Goal: Information Seeking & Learning: Learn about a topic

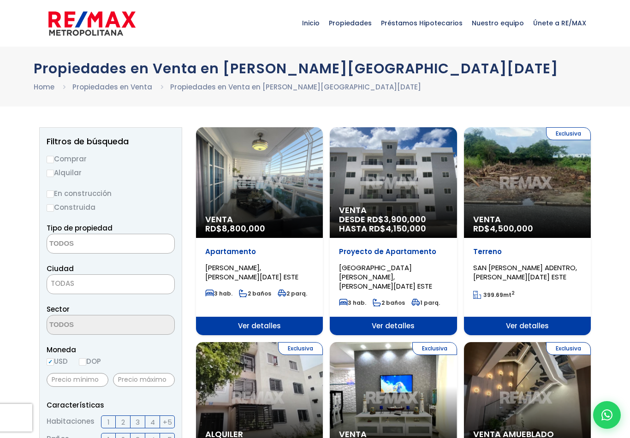
select select
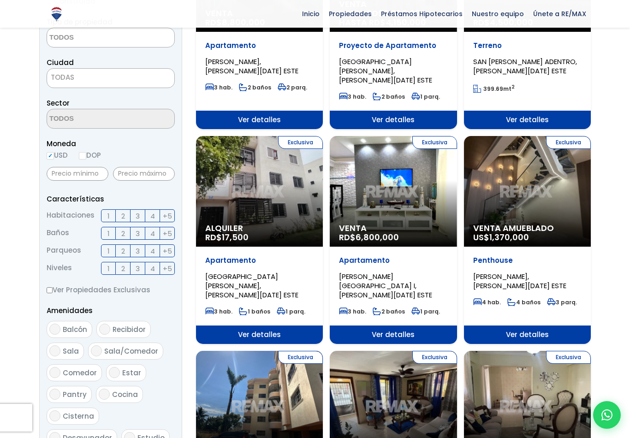
scroll to position [203, 0]
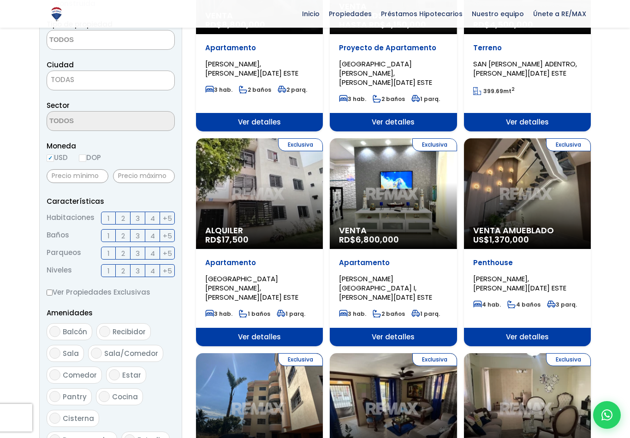
click at [141, 221] on label "3" at bounding box center [138, 218] width 15 height 13
click at [0, 0] on input "3" at bounding box center [0, 0] width 0 height 0
click at [140, 238] on label "3" at bounding box center [138, 235] width 15 height 13
click at [0, 0] on input "3" at bounding box center [0, 0] width 0 height 0
click at [127, 256] on label "2" at bounding box center [123, 253] width 15 height 13
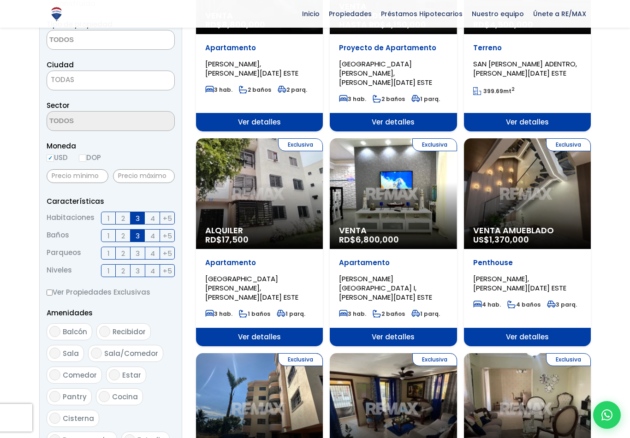
click at [0, 0] on input "2" at bounding box center [0, 0] width 0 height 0
click at [60, 329] on label "Balcón" at bounding box center [70, 331] width 46 height 17
click at [60, 329] on input "Balcón" at bounding box center [54, 331] width 11 height 11
checkbox input "true"
click at [52, 350] on input "Sala" at bounding box center [54, 353] width 11 height 11
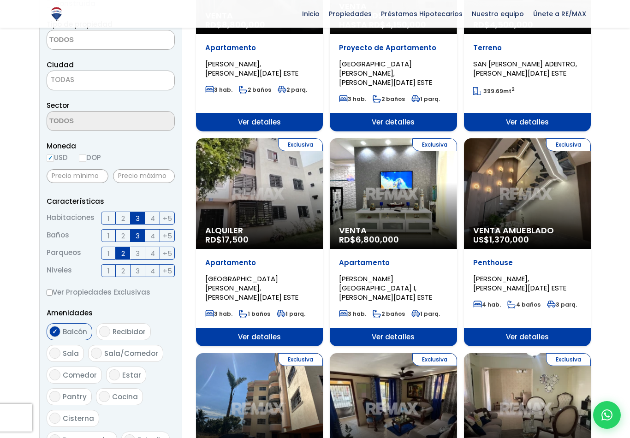
checkbox input "true"
click at [113, 353] on span "Sala/Comedor" at bounding box center [131, 354] width 54 height 10
click at [102, 353] on input "Sala/Comedor" at bounding box center [96, 353] width 11 height 11
checkbox input "true"
click at [108, 332] on input "Recibidor" at bounding box center [104, 331] width 11 height 11
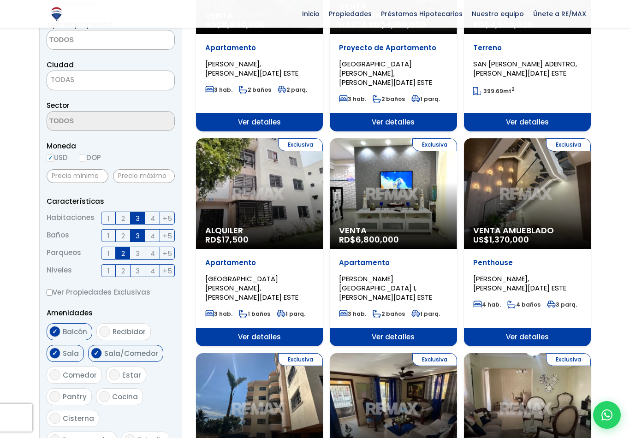
checkbox input "true"
click at [57, 377] on input "Comedor" at bounding box center [54, 375] width 11 height 11
checkbox input "true"
click at [56, 398] on input "Pantry" at bounding box center [54, 396] width 11 height 11
checkbox input "true"
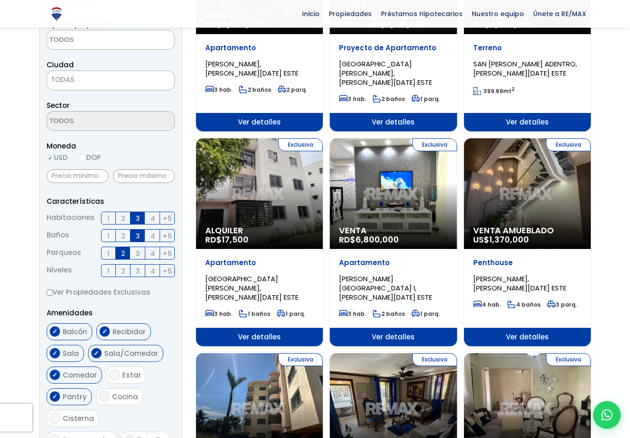
click at [106, 397] on input "Cocina" at bounding box center [104, 396] width 11 height 11
checkbox input "true"
click at [114, 379] on input "Estar" at bounding box center [114, 375] width 11 height 11
checkbox input "true"
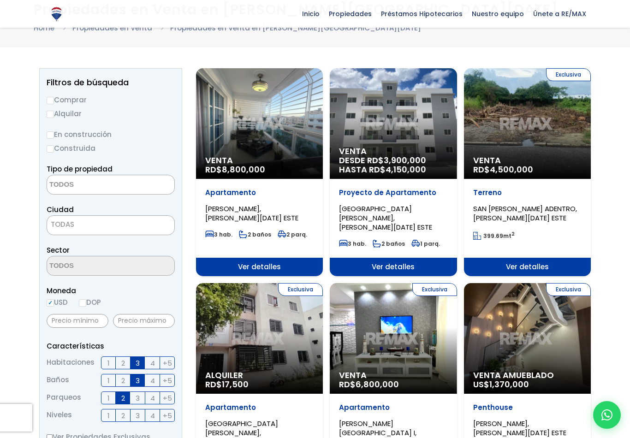
scroll to position [0, 0]
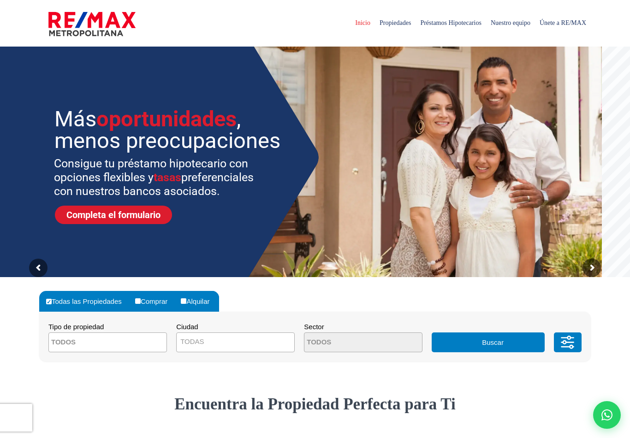
click at [141, 345] on span at bounding box center [107, 343] width 119 height 20
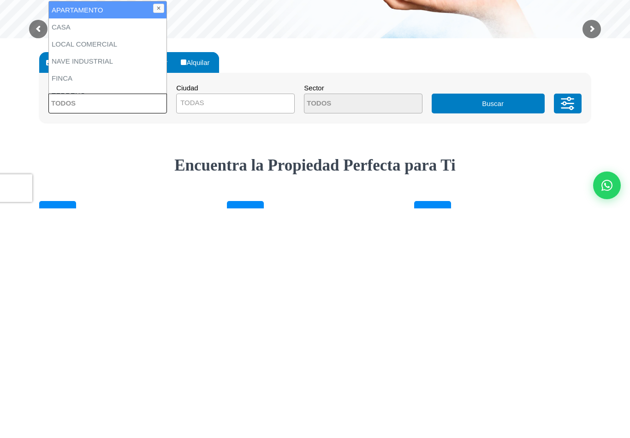
scroll to position [0, 0]
click at [71, 299] on li "FINCA" at bounding box center [108, 307] width 118 height 17
select select "estate"
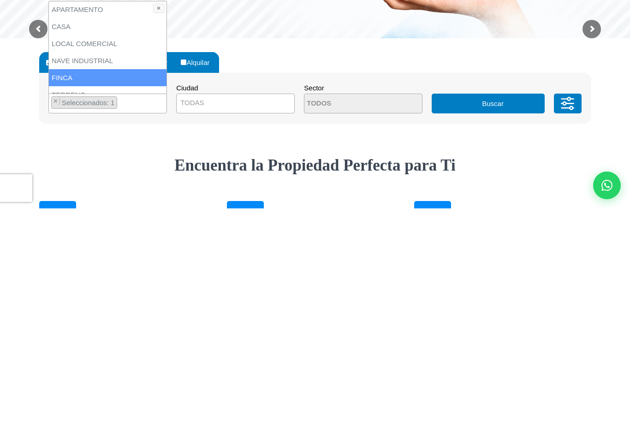
scroll to position [239, 0]
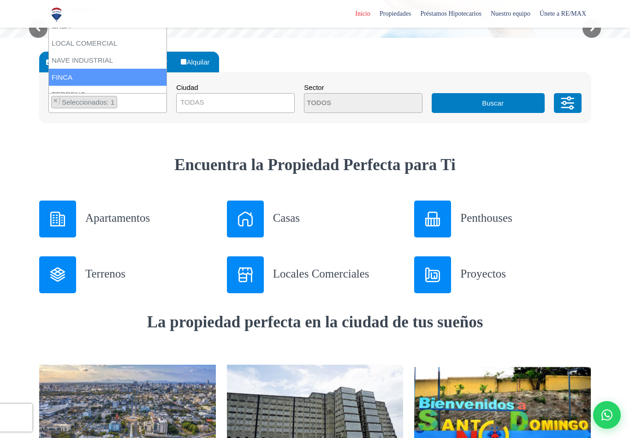
click at [234, 101] on span "TODAS" at bounding box center [236, 102] width 118 height 13
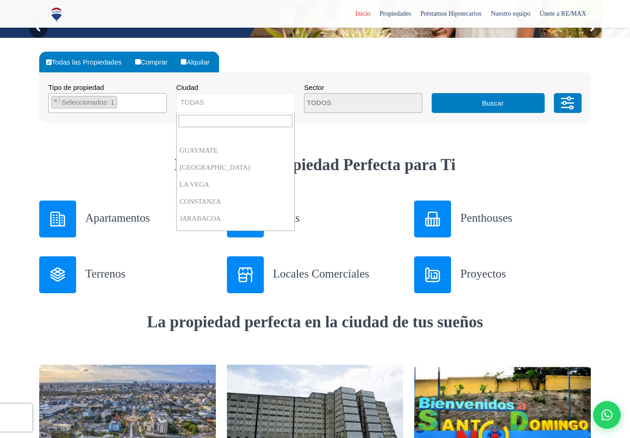
scroll to position [1082, 0]
select select "63"
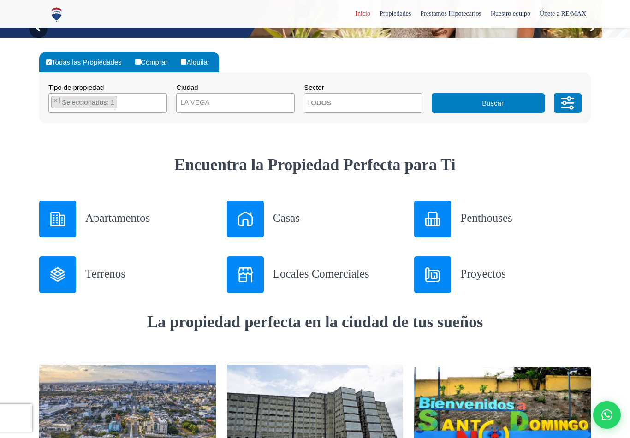
click at [492, 103] on button "Buscar" at bounding box center [488, 103] width 113 height 20
click at [486, 104] on button "Buscar" at bounding box center [488, 103] width 113 height 20
